Goal: Task Accomplishment & Management: Use online tool/utility

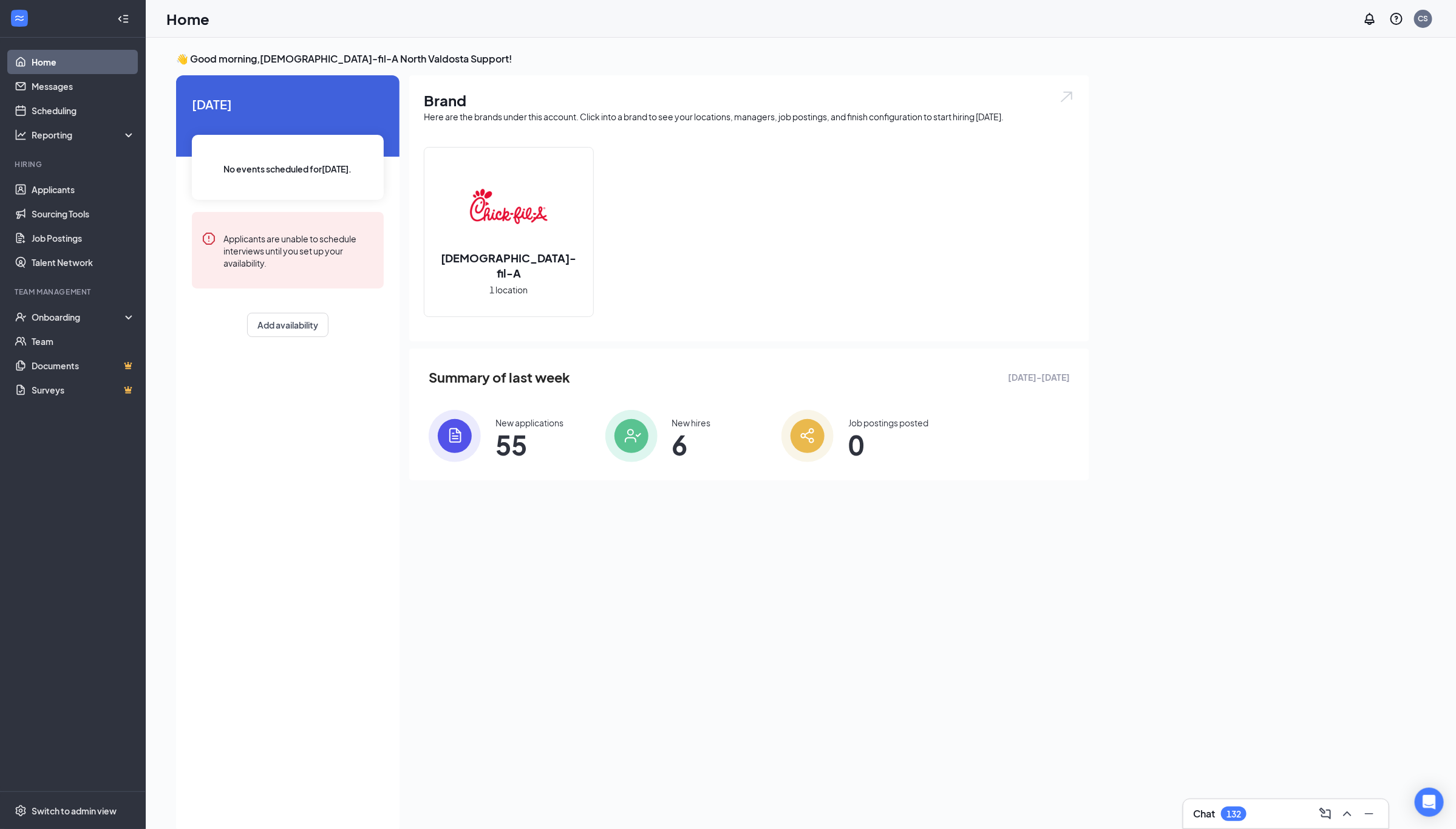
click at [74, 165] on div "Hiring" at bounding box center [74, 164] width 118 height 10
click at [68, 184] on link "Applicants" at bounding box center [83, 189] width 104 height 24
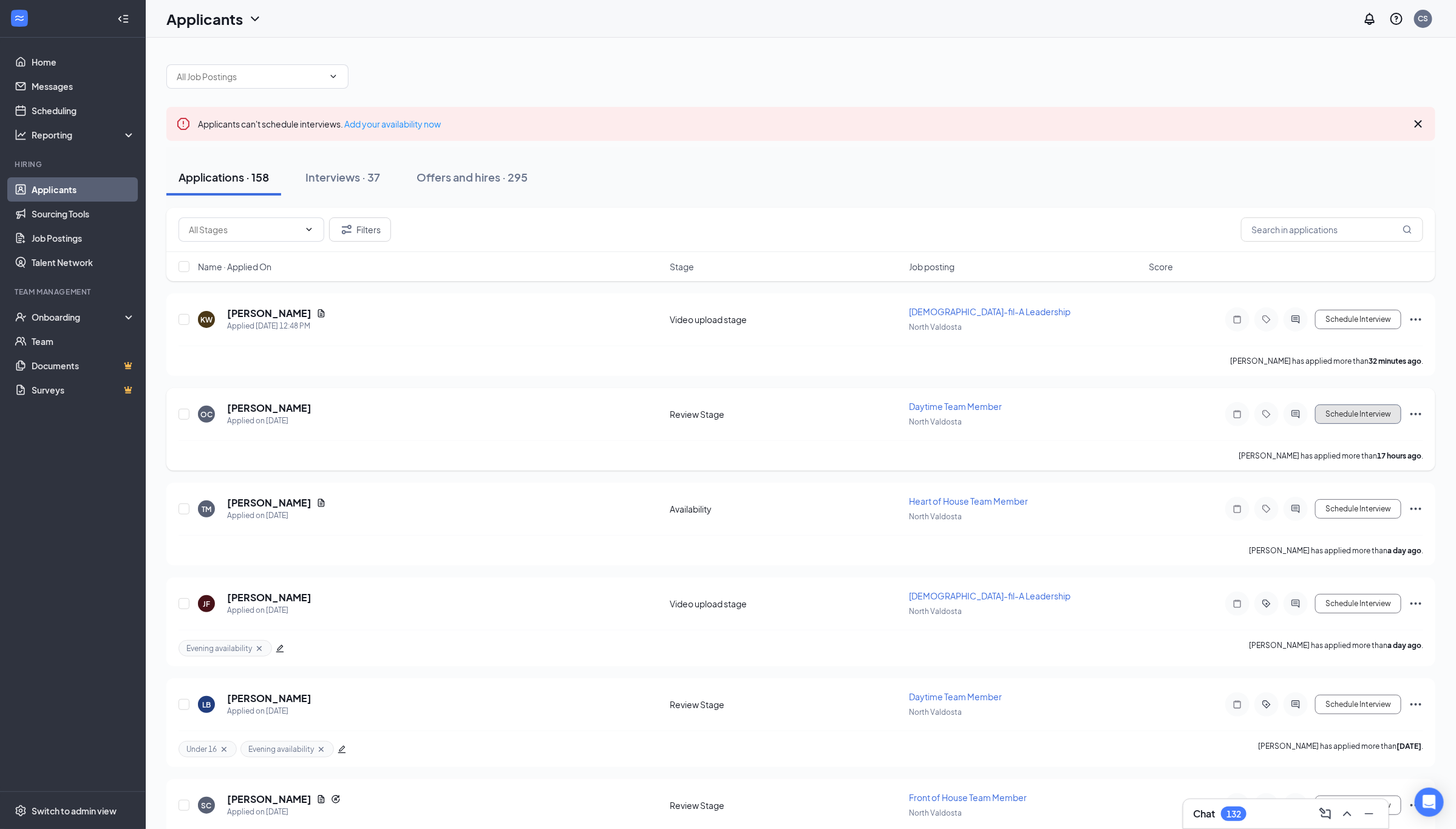
click at [1349, 415] on button "Schedule Interview" at bounding box center [1357, 414] width 86 height 19
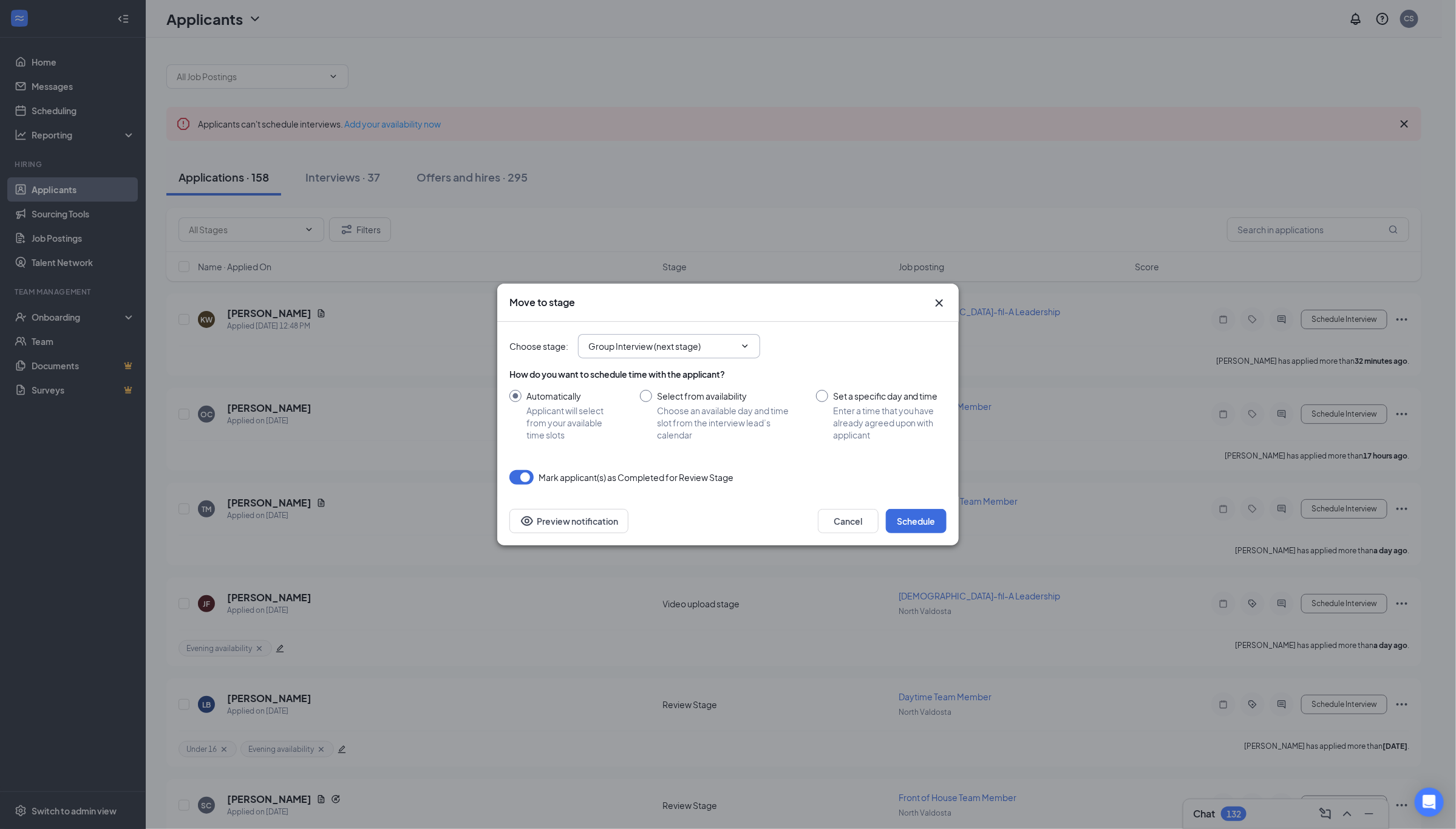
click at [746, 343] on icon "ChevronDown" at bounding box center [744, 346] width 10 height 10
click at [666, 343] on input "Group Interview (next stage)" at bounding box center [662, 346] width 147 height 13
click at [666, 343] on span "Group Interview (next stage)" at bounding box center [669, 346] width 182 height 24
click at [666, 343] on div "Application" at bounding box center [679, 336] width 182 height 28
type input "Application"
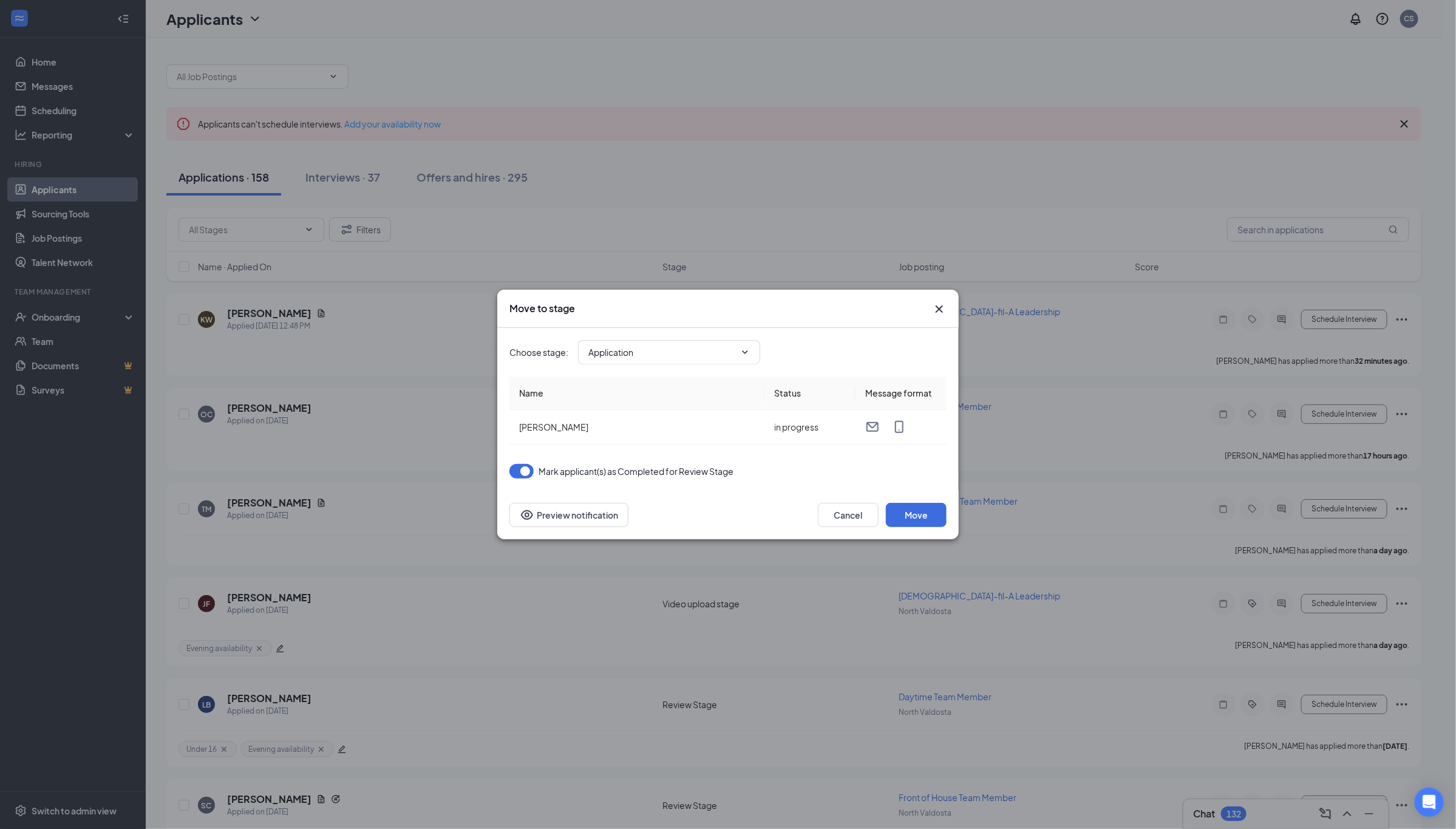
click at [941, 310] on icon "Cross" at bounding box center [939, 309] width 15 height 15
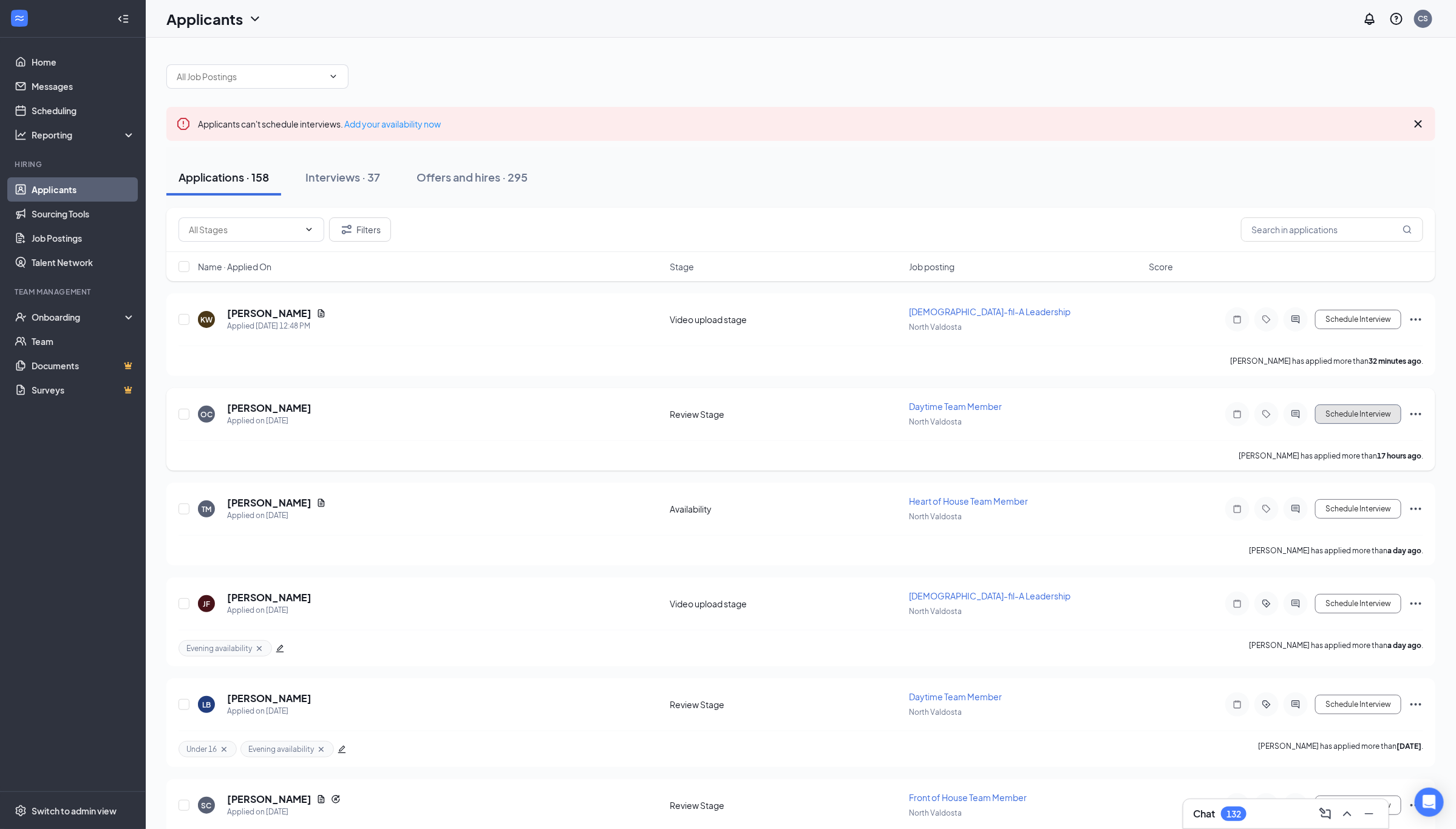
click at [1362, 413] on button "Schedule Interview" at bounding box center [1357, 414] width 86 height 19
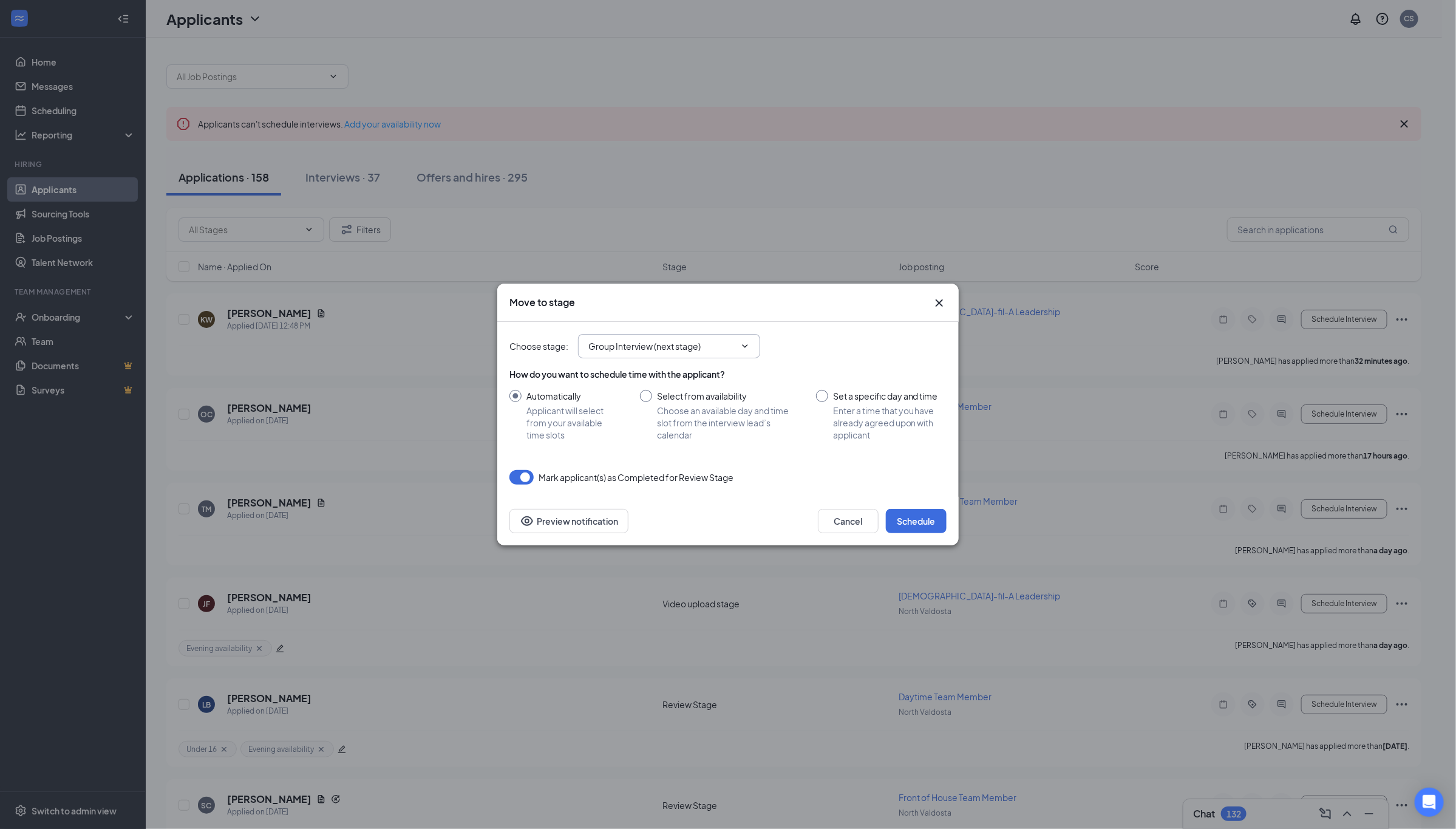
click at [645, 346] on input "Group Interview (next stage)" at bounding box center [662, 346] width 147 height 13
click at [855, 357] on div "Choose stage : Group Interview (next stage) Application Availability Review Sta…" at bounding box center [728, 346] width 437 height 24
click at [749, 346] on icon "ChevronDown" at bounding box center [744, 346] width 10 height 10
click at [746, 346] on icon "ChevronDown" at bounding box center [744, 346] width 10 height 10
click at [668, 346] on input "Group Interview (next stage)" at bounding box center [662, 346] width 147 height 13
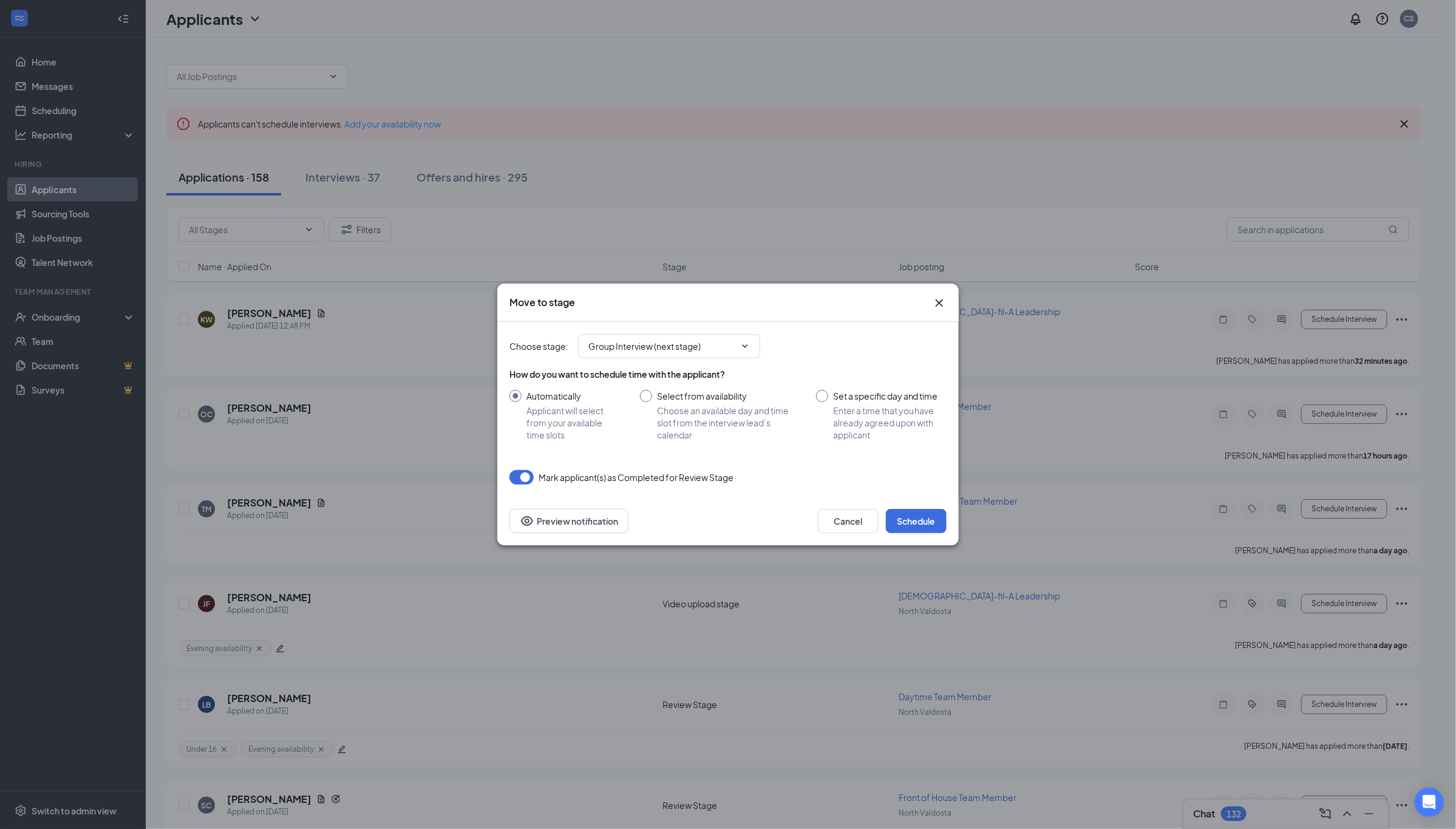
click at [817, 354] on div "Choose stage : Group Interview (next stage) Application Availability Review Sta…" at bounding box center [728, 346] width 437 height 24
click at [699, 346] on input "Group Interview (next stage)" at bounding box center [662, 346] width 147 height 13
click at [832, 345] on div "Choose stage : Group Interview (next stage) Application Availability Review Sta…" at bounding box center [728, 346] width 437 height 24
click at [636, 344] on input "Group Interview (next stage)" at bounding box center [662, 346] width 147 height 13
click at [882, 345] on div "Choose stage : Group Interview (next stage) Application Availability Review Sta…" at bounding box center [728, 346] width 437 height 24
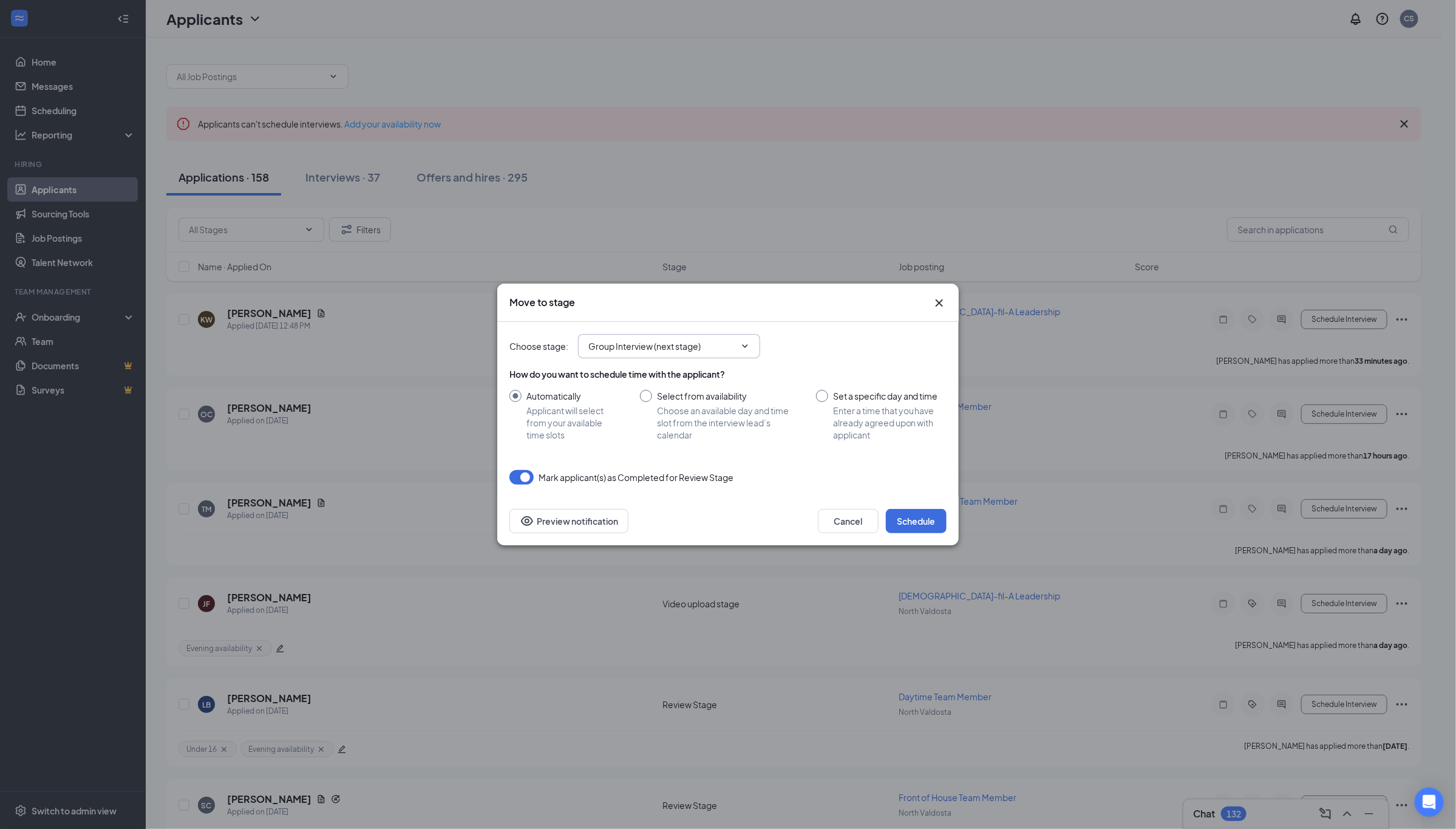
click at [743, 345] on icon "ChevronDown" at bounding box center [744, 346] width 10 height 10
click at [748, 345] on icon "ChevronDown" at bounding box center [744, 346] width 10 height 10
click at [748, 346] on icon "ChevronDown" at bounding box center [744, 346] width 10 height 10
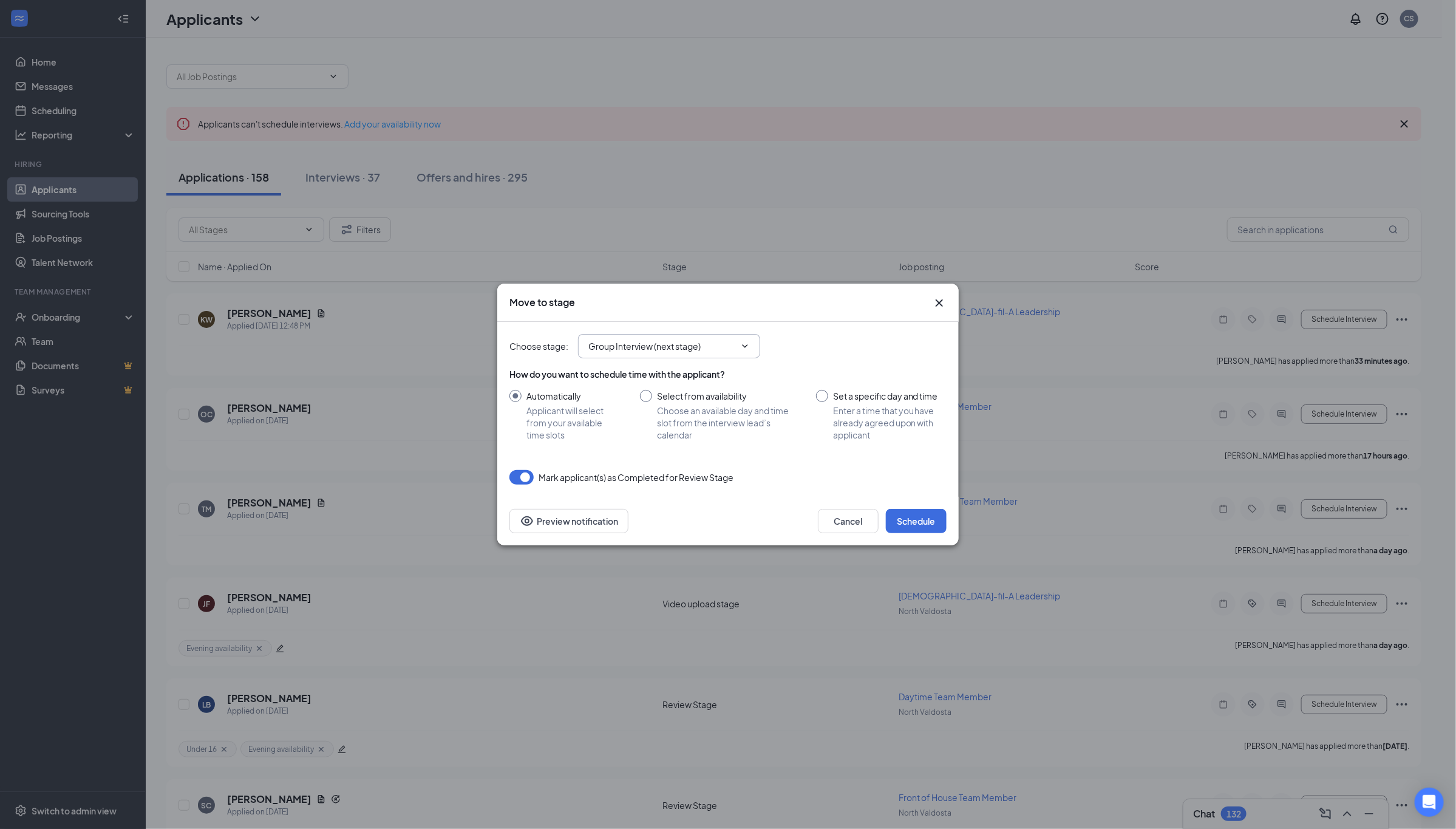
click at [656, 341] on input "Group Interview (next stage)" at bounding box center [662, 346] width 147 height 13
click at [844, 343] on div "Choose stage : Group Interview (next stage) Application Availability Review Sta…" at bounding box center [728, 346] width 437 height 24
click at [705, 346] on input "Group Interview (next stage)" at bounding box center [662, 346] width 147 height 13
click at [817, 344] on div "Choose stage : Group Interview (next stage) Application Availability Review Sta…" at bounding box center [728, 346] width 437 height 24
